Goal: Task Accomplishment & Management: Manage account settings

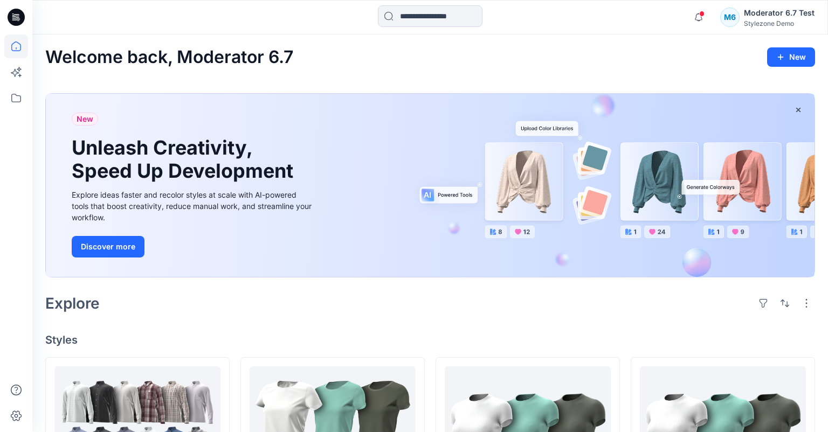
drag, startPoint x: 773, startPoint y: 24, endPoint x: 769, endPoint y: 29, distance: 6.9
click at [773, 24] on div "Stylezone Demo" at bounding box center [779, 23] width 71 height 8
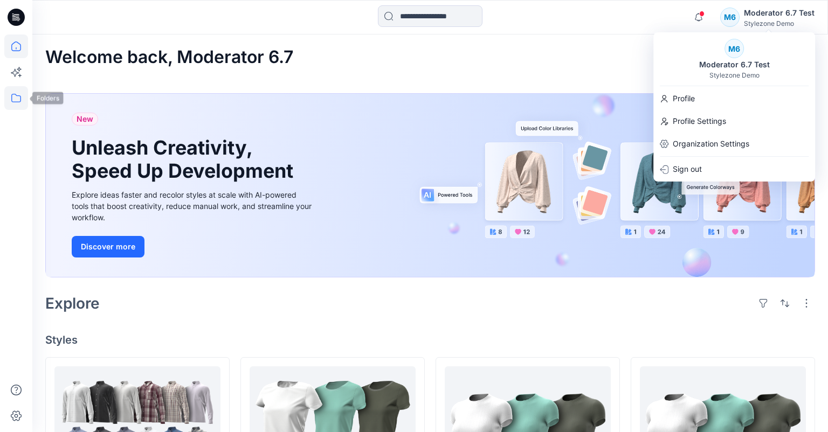
click at [17, 100] on icon at bounding box center [16, 98] width 24 height 24
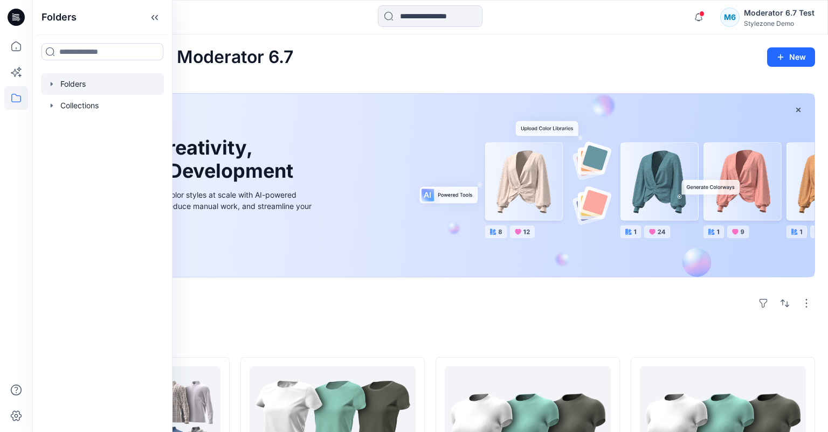
click at [90, 88] on div at bounding box center [102, 84] width 123 height 22
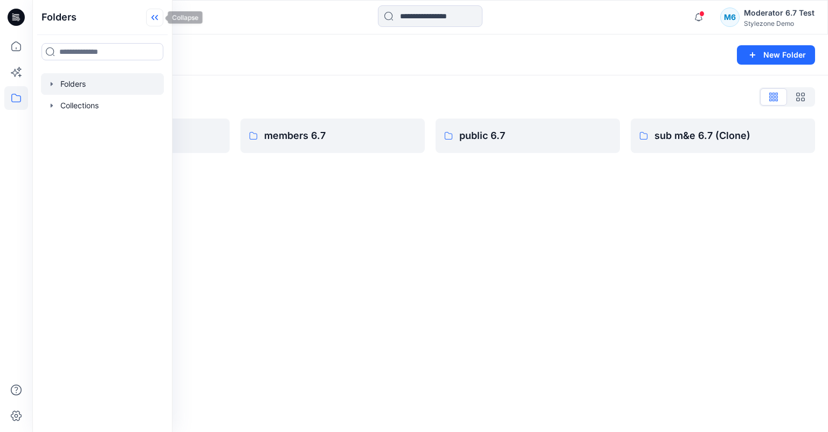
click at [155, 20] on icon at bounding box center [154, 18] width 17 height 18
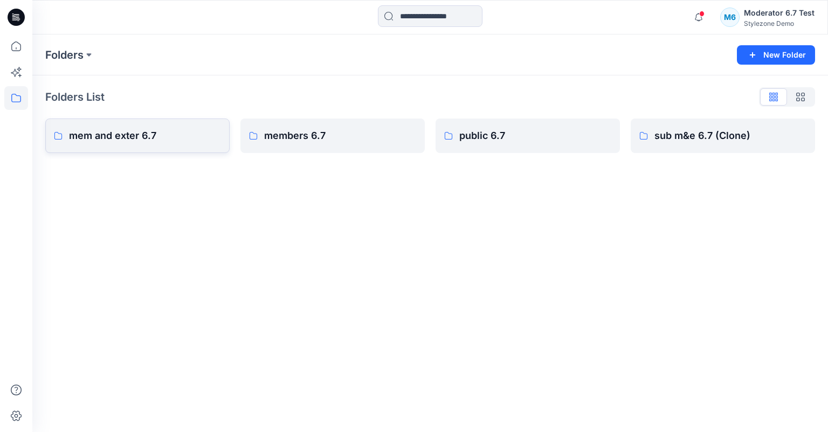
click at [164, 139] on p "mem and exter 6.7" at bounding box center [145, 135] width 152 height 15
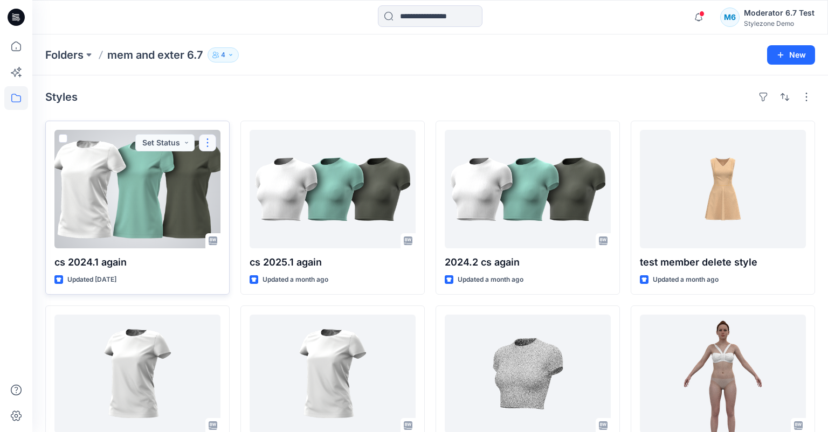
click at [209, 146] on button "button" at bounding box center [207, 142] width 17 height 17
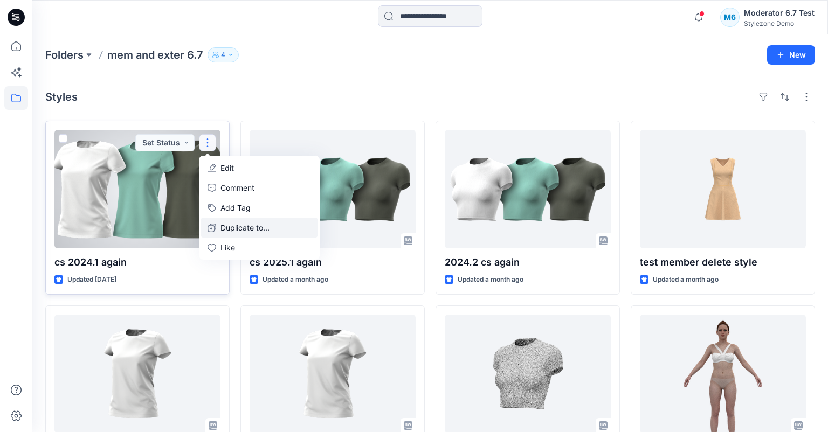
click at [242, 225] on p "Duplicate to..." at bounding box center [244, 227] width 49 height 11
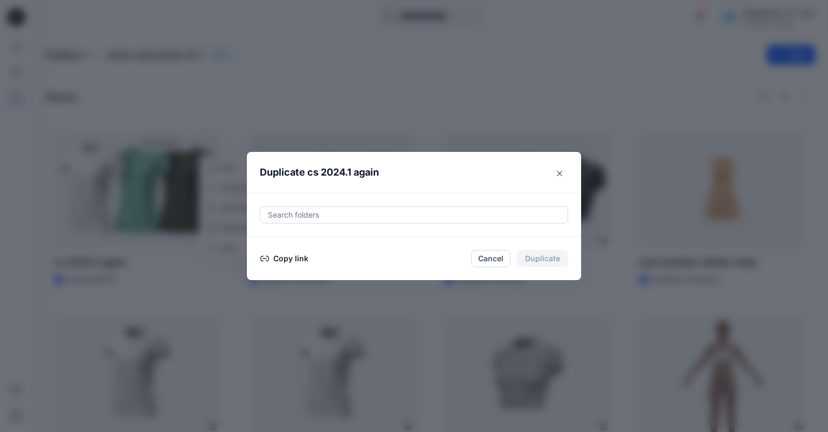
click at [355, 217] on div at bounding box center [414, 215] width 294 height 13
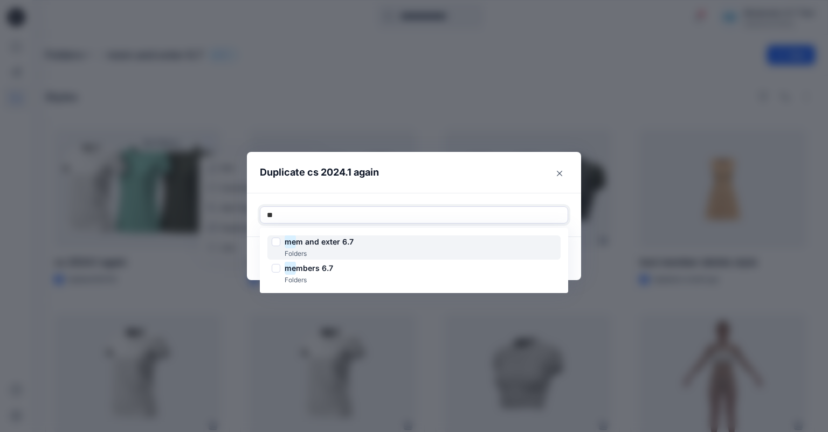
click at [361, 240] on div "me m and exter 6.7 Folders" at bounding box center [413, 248] width 293 height 24
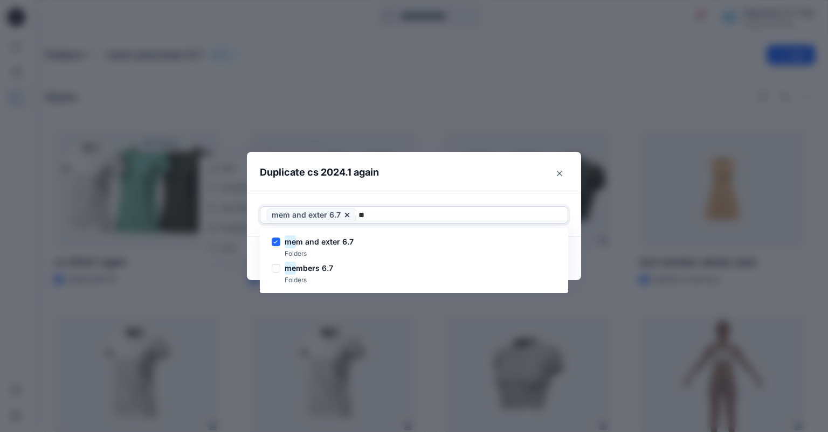
type input "**"
click at [493, 195] on div "Use Up and Down to choose options, press Enter to select the currently focused …" at bounding box center [414, 215] width 334 height 44
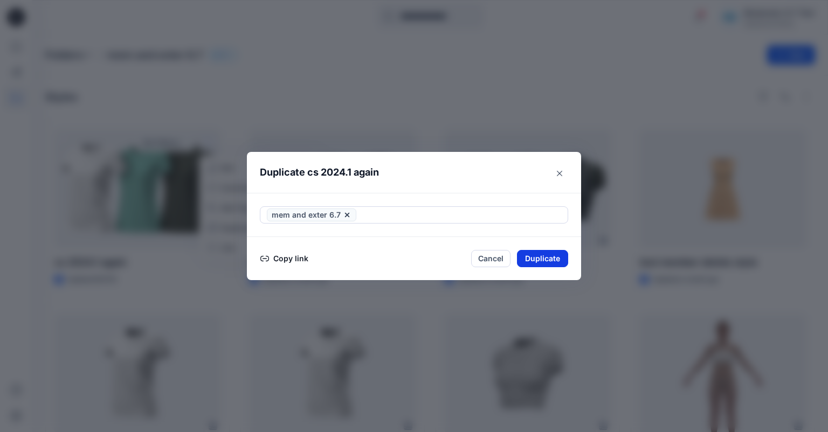
click at [530, 258] on button "Duplicate" at bounding box center [542, 258] width 51 height 17
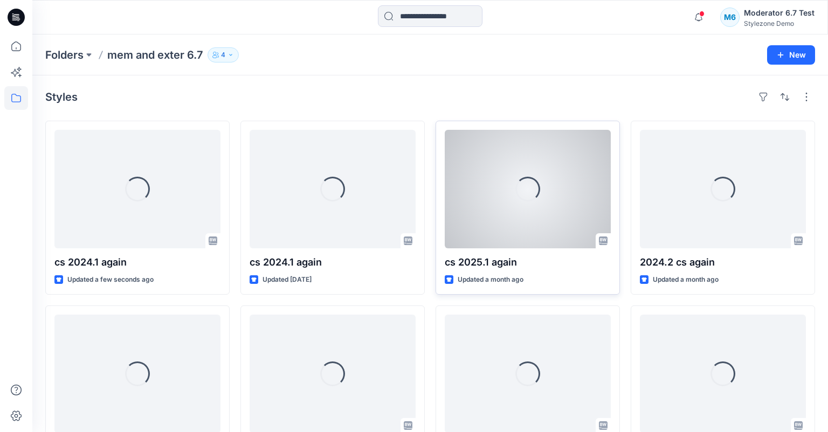
click at [547, 260] on p "cs 2025.1 again" at bounding box center [528, 262] width 166 height 15
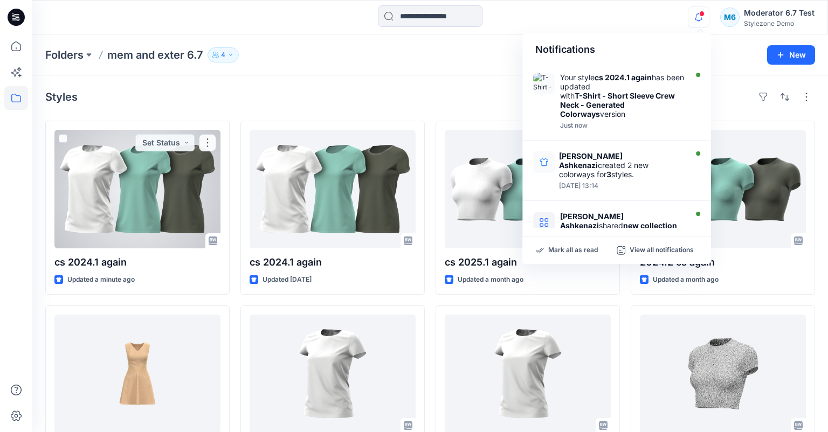
click at [152, 204] on div at bounding box center [137, 189] width 166 height 119
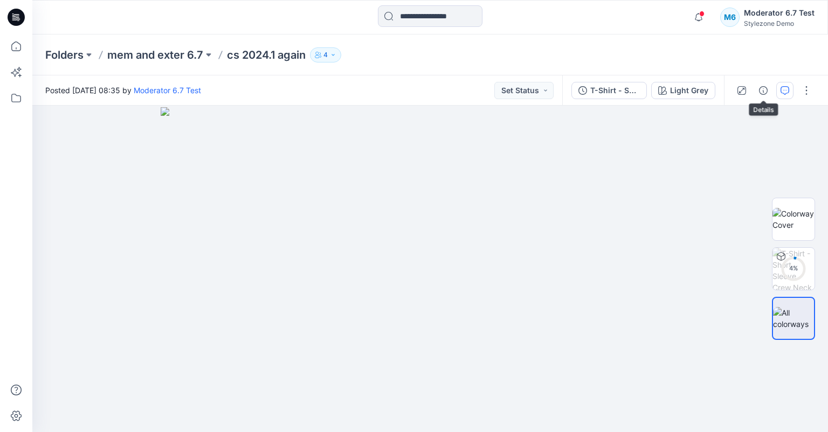
click at [779, 91] on button "button" at bounding box center [784, 90] width 17 height 17
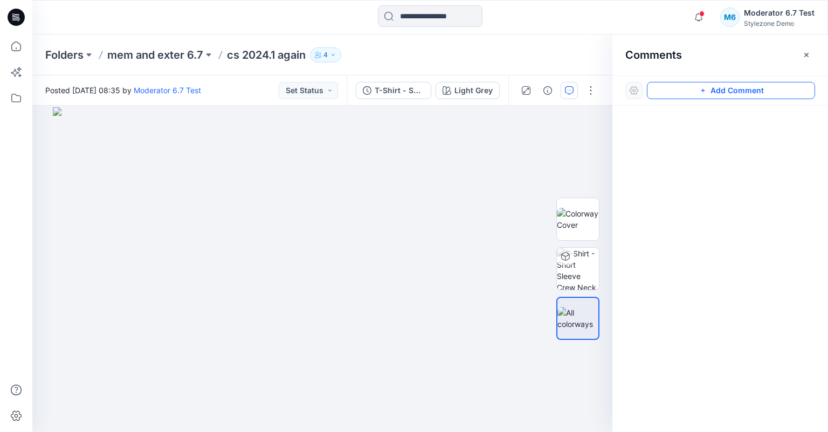
click at [718, 89] on button "Add Comment" at bounding box center [731, 90] width 168 height 17
click at [143, 192] on div "1" at bounding box center [322, 269] width 580 height 327
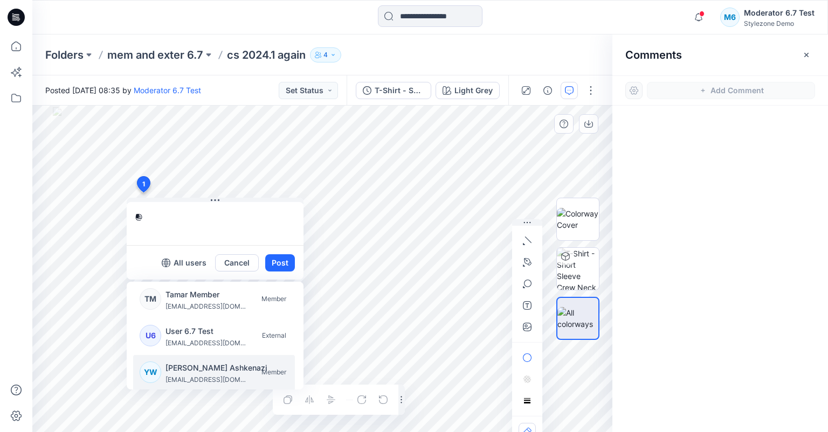
click at [184, 371] on p "[PERSON_NAME] Ashkenazi" at bounding box center [216, 368] width 102 height 13
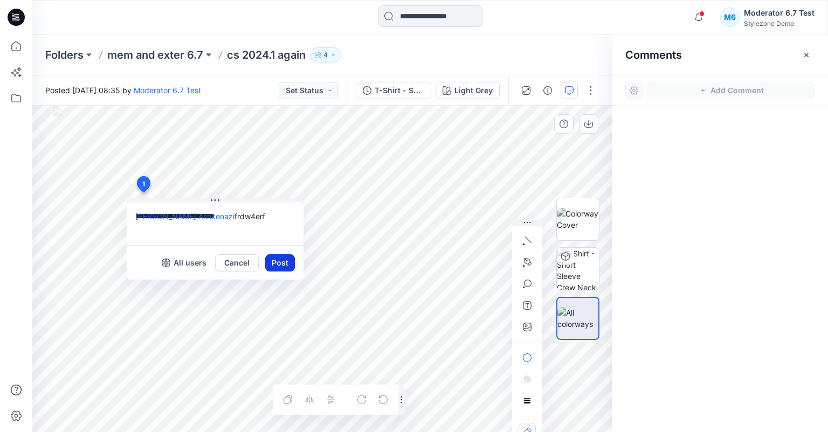
type textarea "**********"
click at [266, 263] on button "Post" at bounding box center [280, 262] width 30 height 17
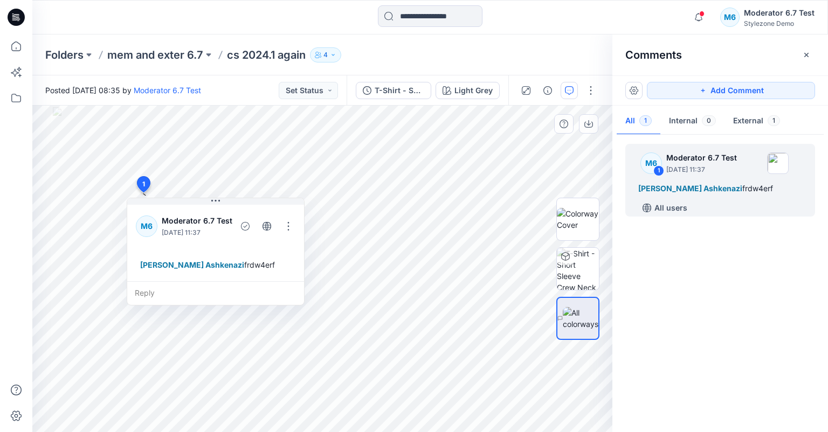
click at [770, 19] on div "Moderator 6.7 Test" at bounding box center [779, 12] width 71 height 13
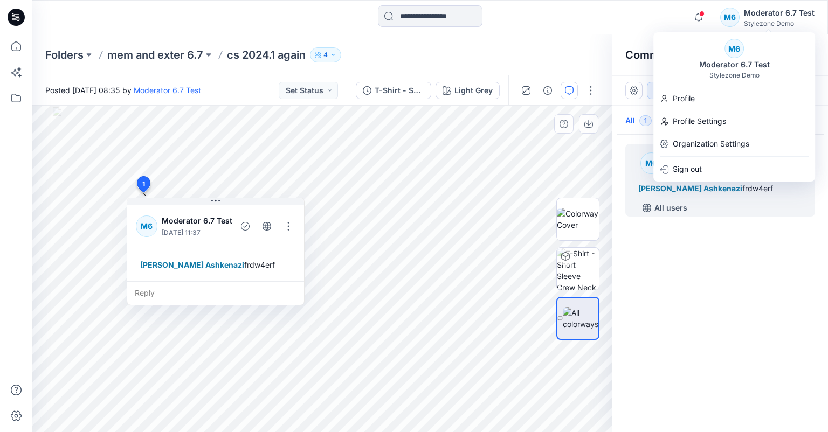
drag, startPoint x: 680, startPoint y: 141, endPoint x: 585, endPoint y: 138, distance: 94.9
click at [680, 141] on p "Organization Settings" at bounding box center [711, 144] width 77 height 20
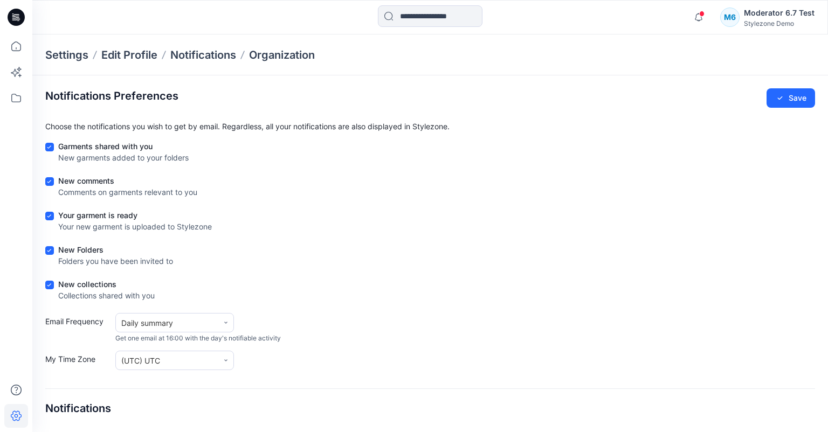
drag, startPoint x: 164, startPoint y: 327, endPoint x: 171, endPoint y: 336, distance: 11.5
click at [165, 327] on div "Daily summary" at bounding box center [167, 322] width 92 height 11
click at [196, 354] on div "Immediate update" at bounding box center [174, 349] width 119 height 20
click at [793, 100] on button "Save" at bounding box center [790, 97] width 49 height 19
click at [792, 17] on div "Moderator 6.7 Test" at bounding box center [779, 12] width 71 height 13
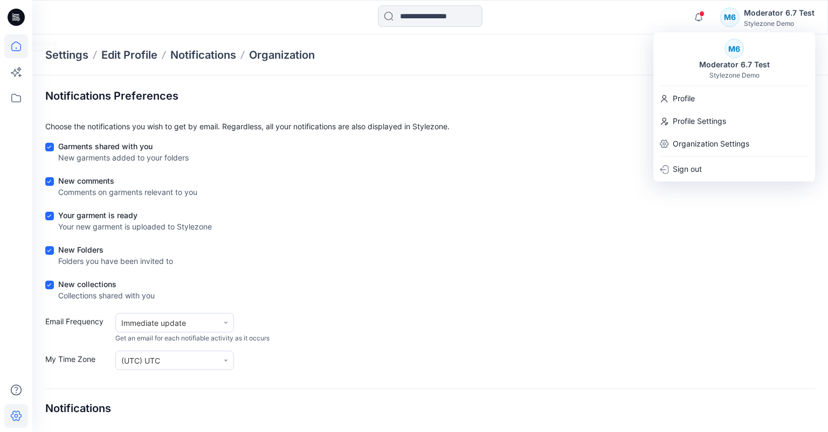
click at [7, 54] on icon at bounding box center [16, 46] width 24 height 24
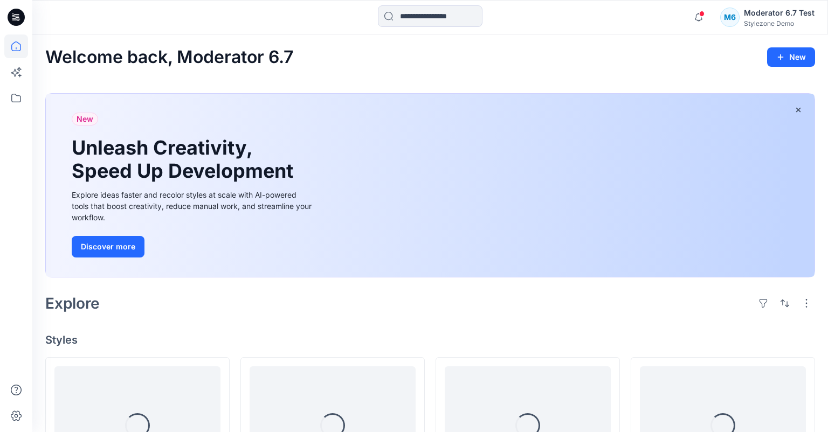
click at [797, 63] on button "New" at bounding box center [791, 56] width 48 height 19
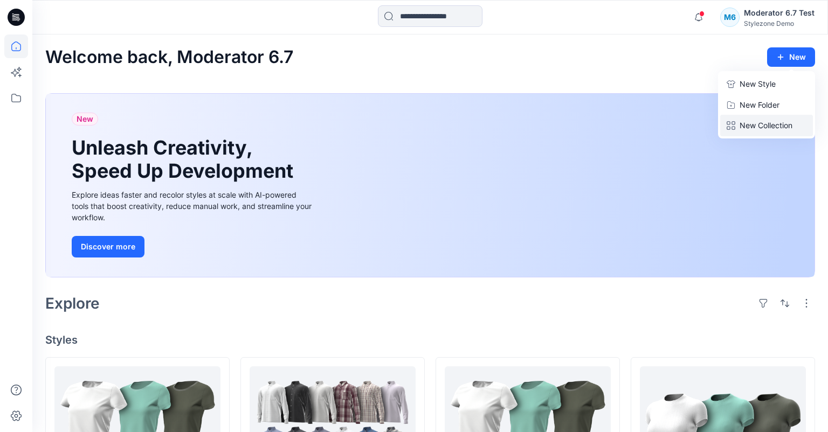
click at [750, 129] on p "New Collection" at bounding box center [765, 125] width 53 height 13
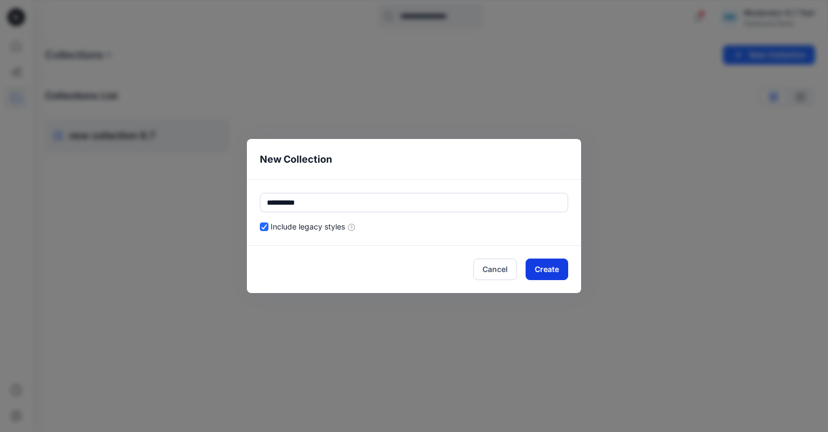
type input "**********"
click at [556, 273] on button "Create" at bounding box center [546, 270] width 43 height 22
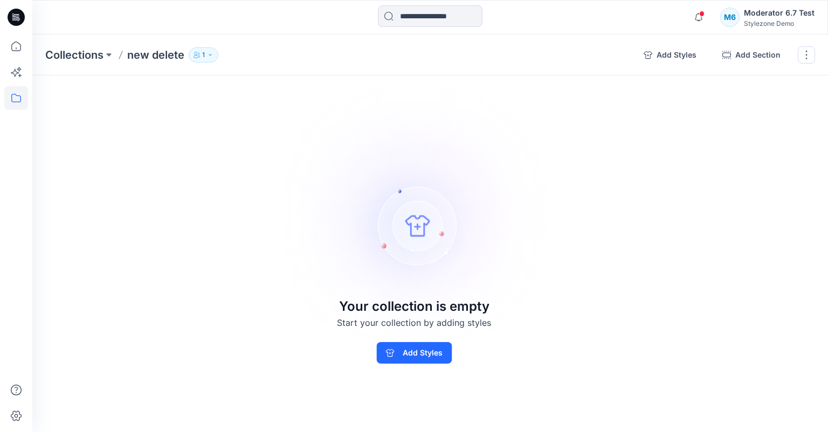
click at [202, 53] on p "1" at bounding box center [203, 55] width 3 height 12
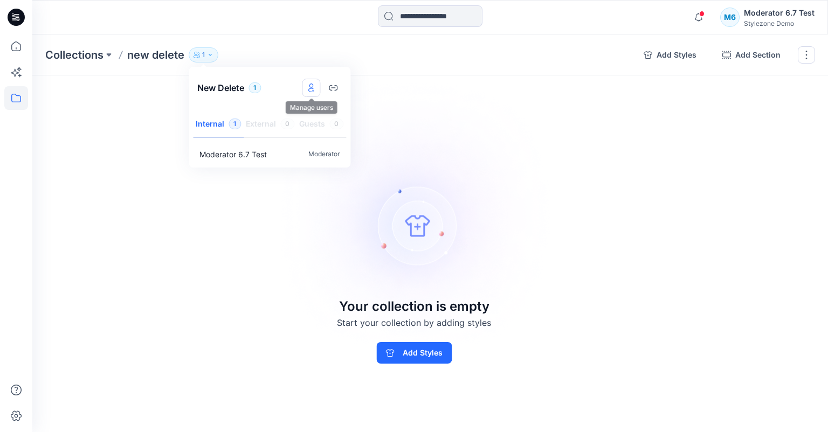
click at [318, 88] on button "Manage users" at bounding box center [311, 88] width 18 height 18
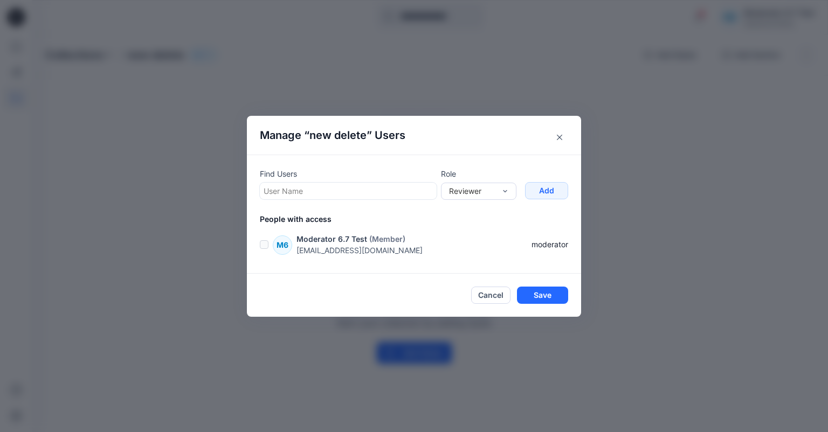
click at [316, 195] on div at bounding box center [348, 190] width 169 height 13
type input "****"
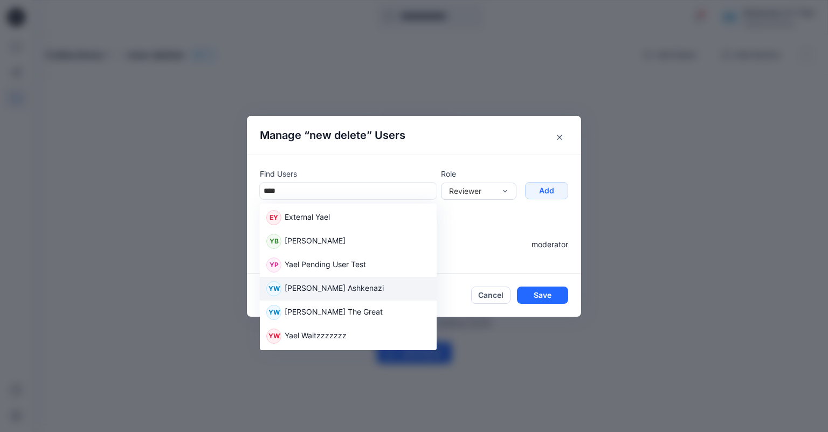
click at [343, 294] on p "[PERSON_NAME] Ashkenazi" at bounding box center [334, 289] width 99 height 14
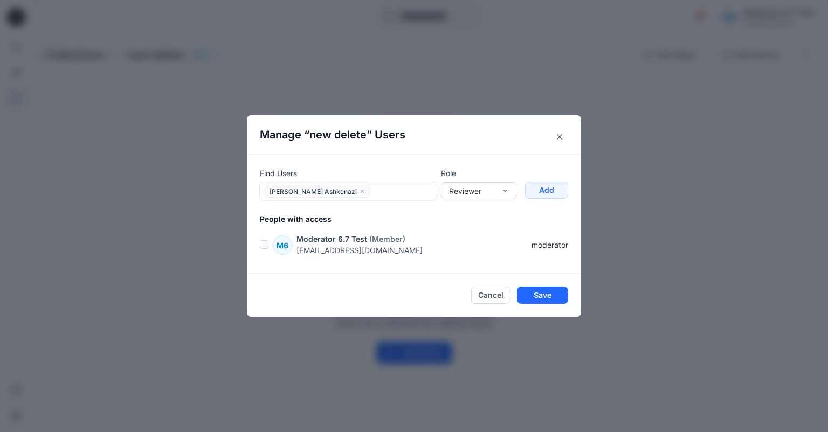
click at [495, 290] on button "Cancel" at bounding box center [490, 295] width 39 height 17
